Goal: Communication & Community: Share content

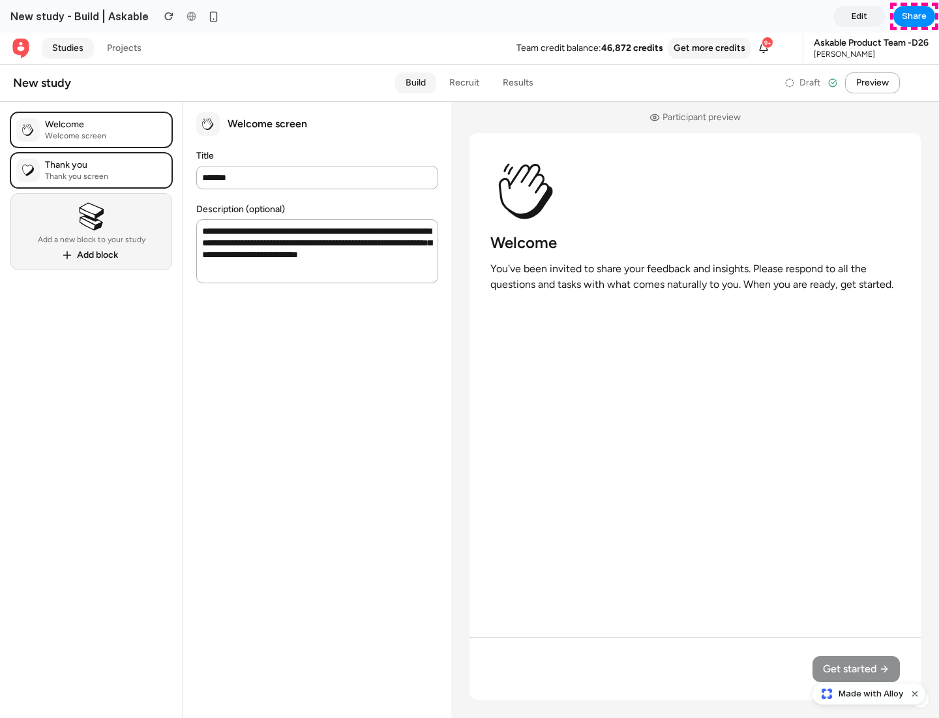
click at [914, 16] on span "Share" at bounding box center [914, 16] width 25 height 13
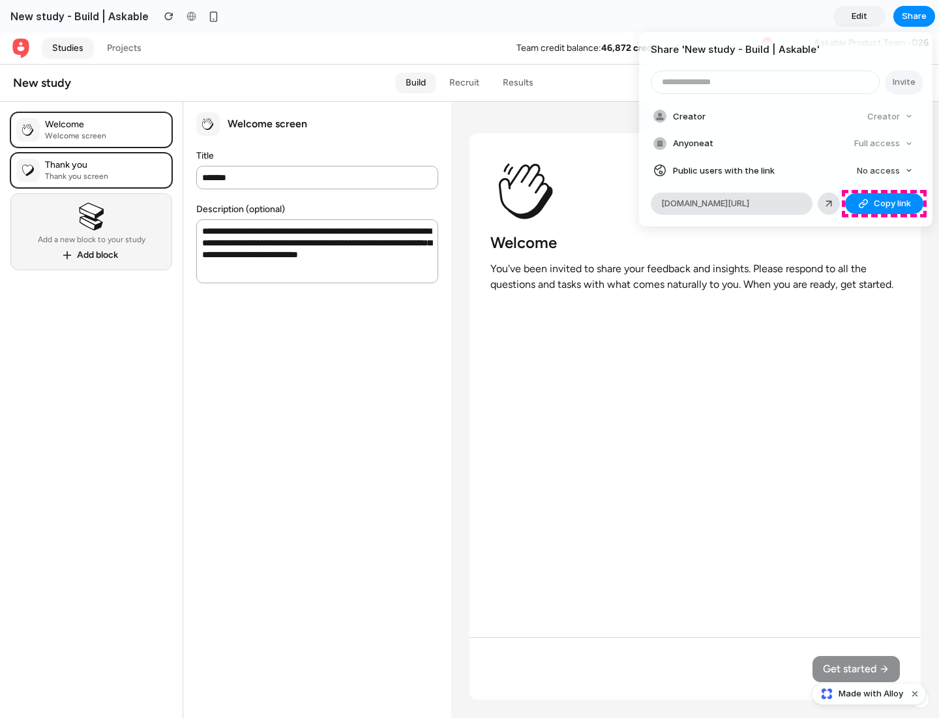
click at [884, 204] on span "Copy link" at bounding box center [892, 203] width 37 height 13
click at [871, 693] on div "Share ' New study - Build | Askable ' Invite Creator Creator Anyone at Full acc…" at bounding box center [469, 359] width 939 height 718
